Goal: Information Seeking & Learning: Learn about a topic

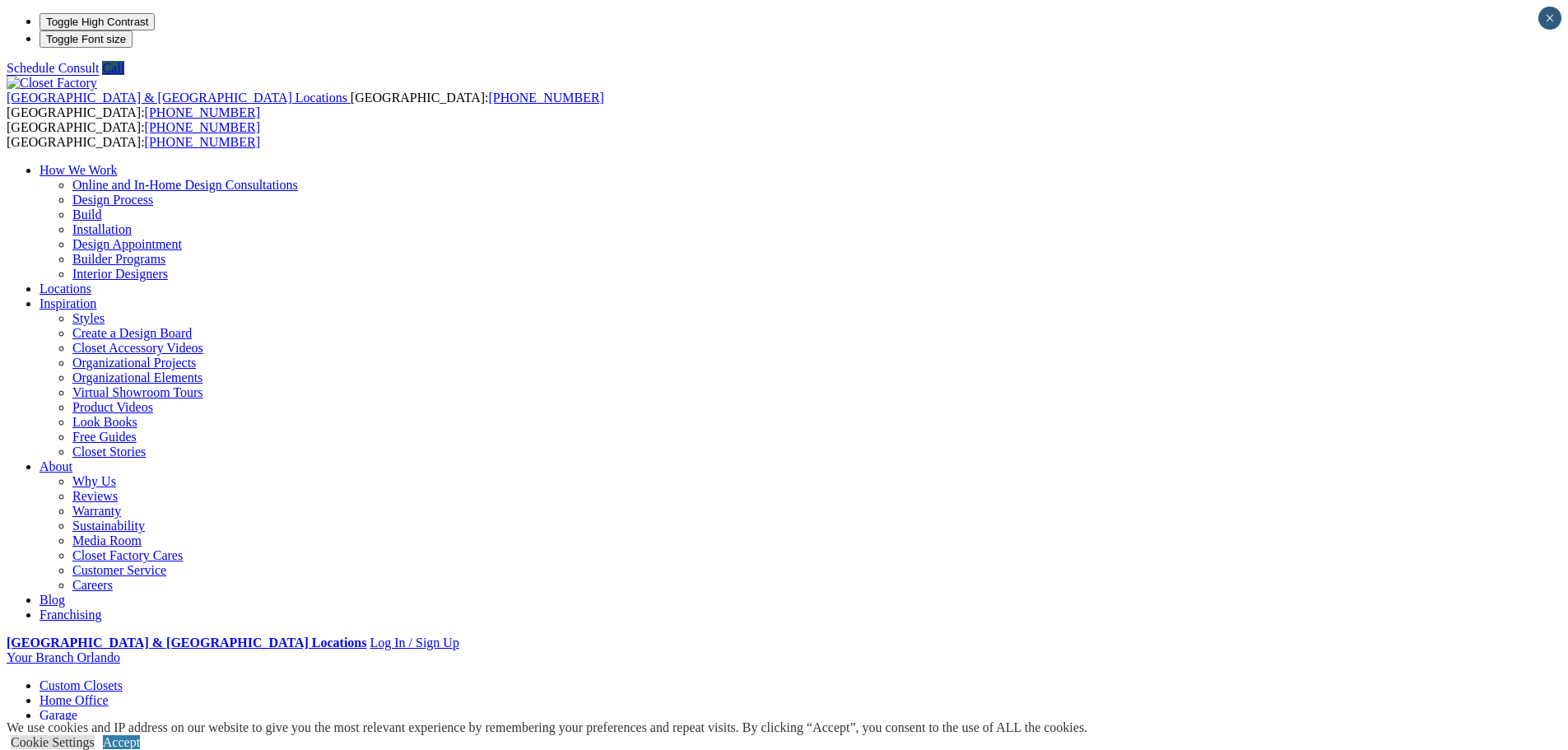
click at [207, 738] on link "[PERSON_NAME] Beds" at bounding box center [139, 745] width 134 height 14
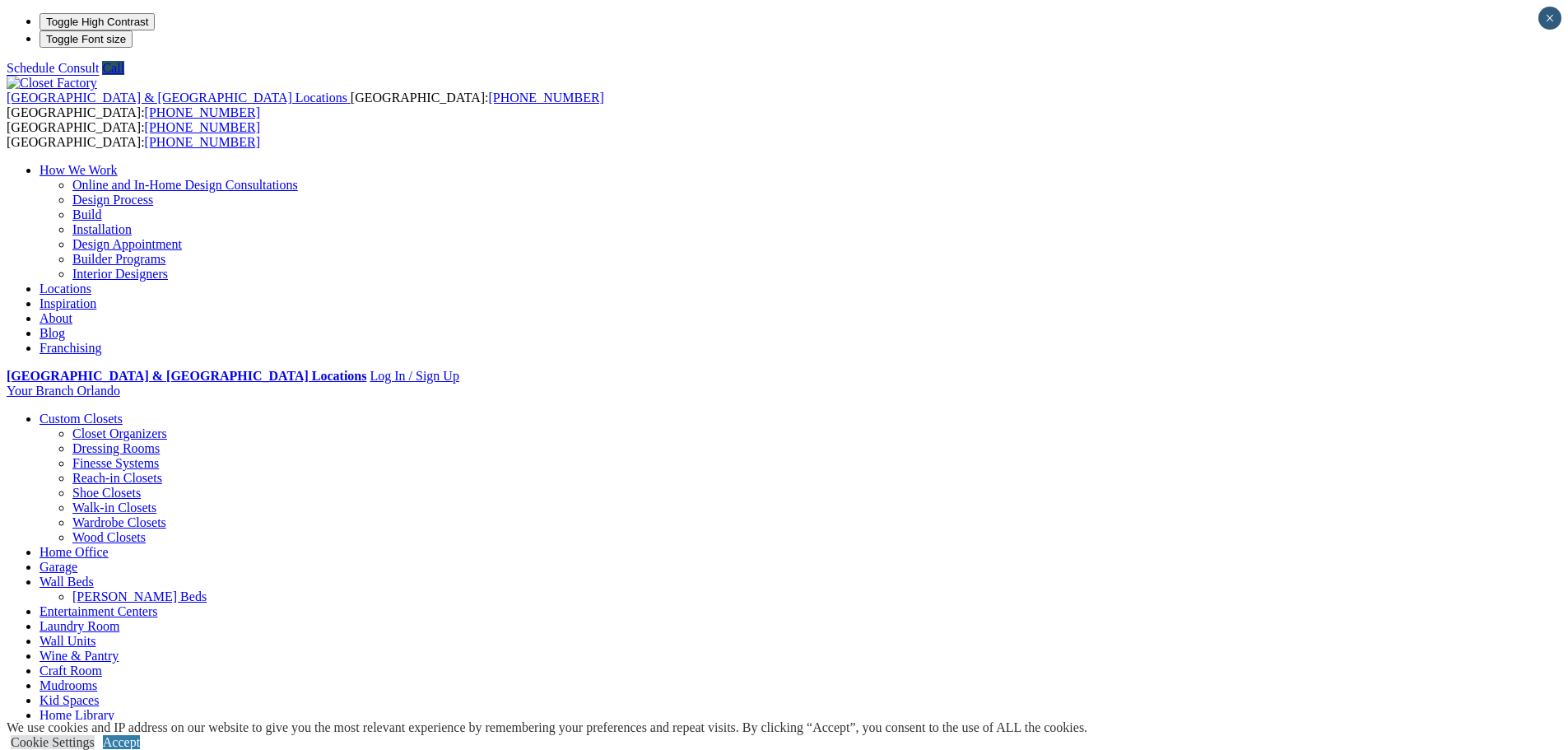
click at [120, 620] on link "Laundry Room" at bounding box center [80, 626] width 80 height 14
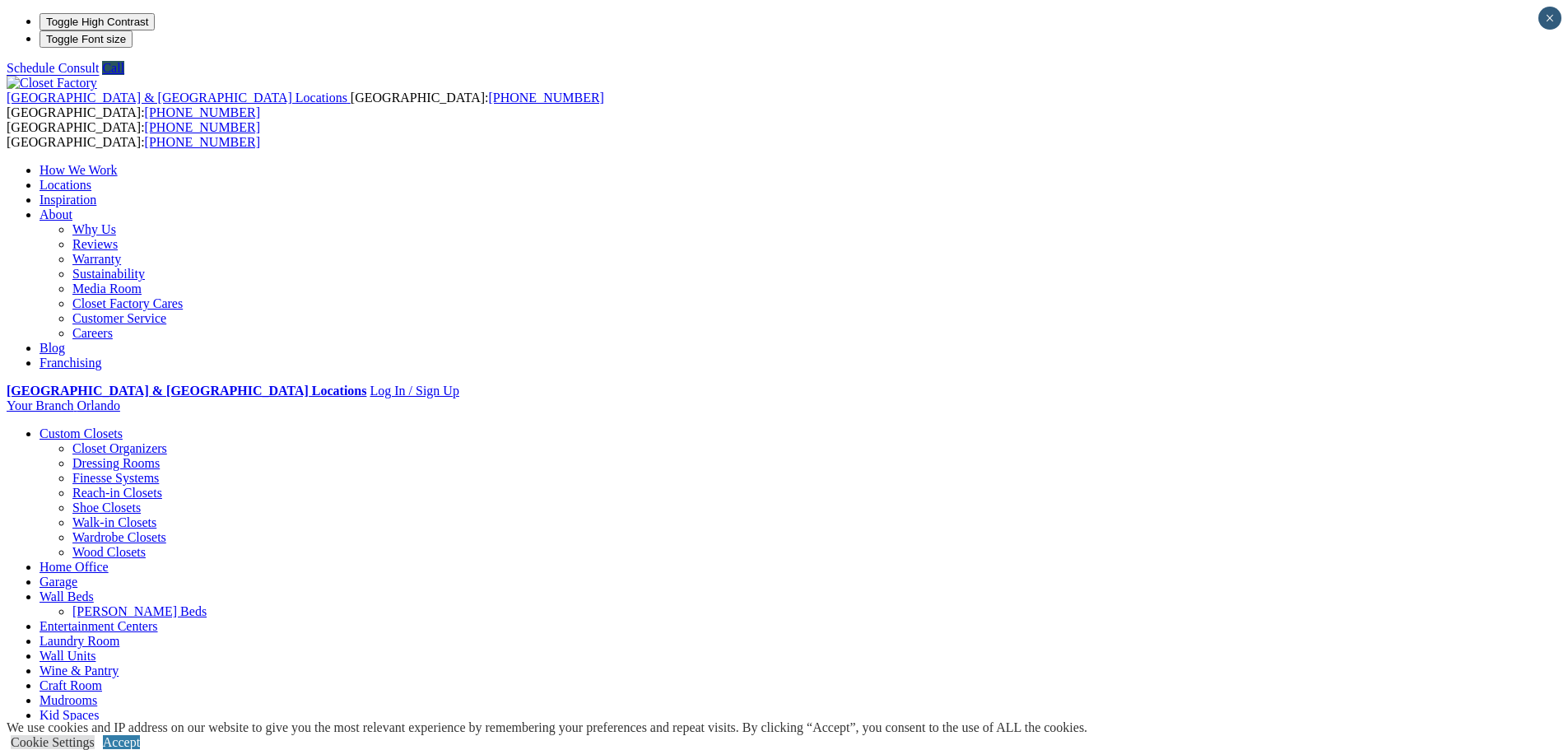
click at [207, 605] on link "[PERSON_NAME] Beds" at bounding box center [139, 611] width 134 height 14
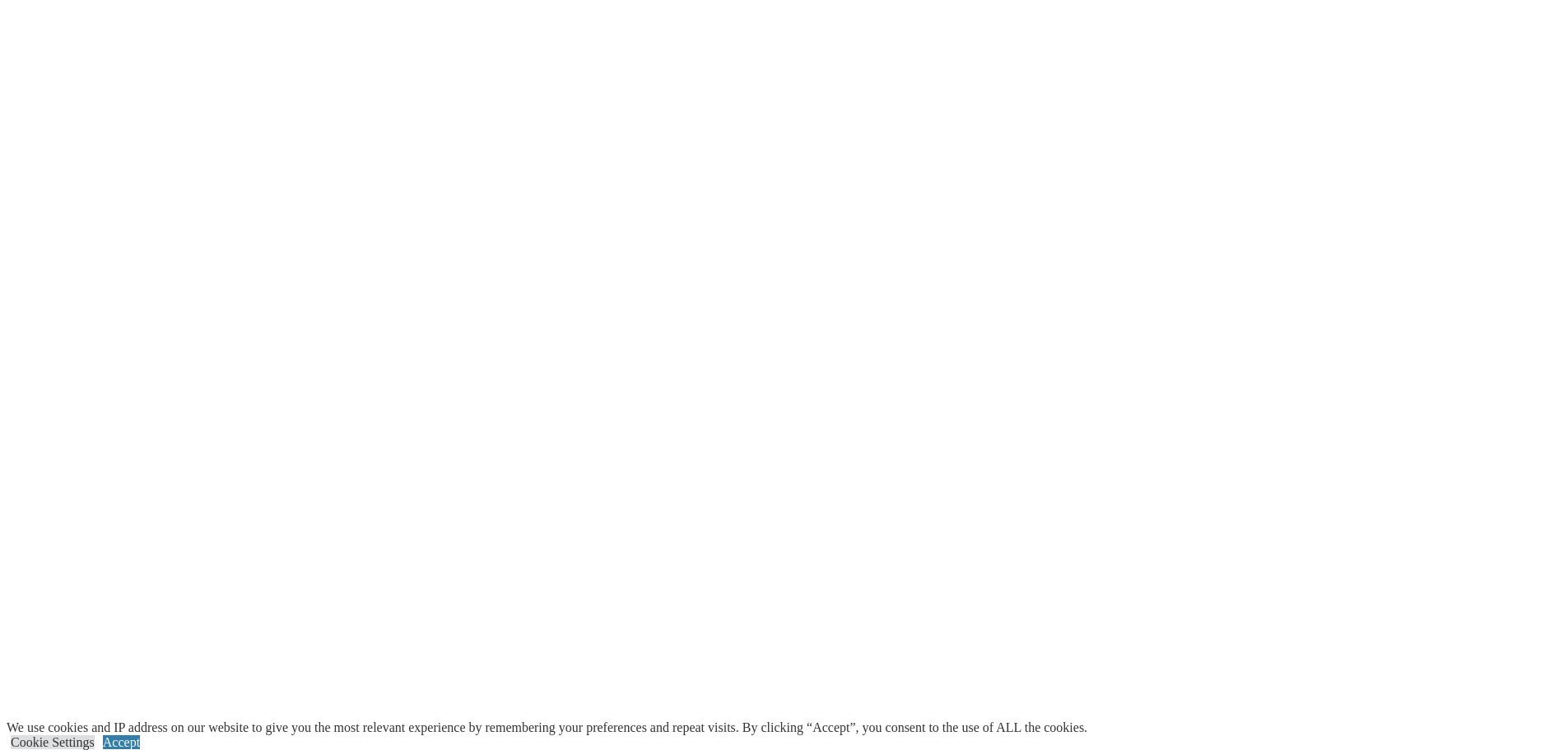
scroll to position [3377, 0]
